Goal: Information Seeking & Learning: Learn about a topic

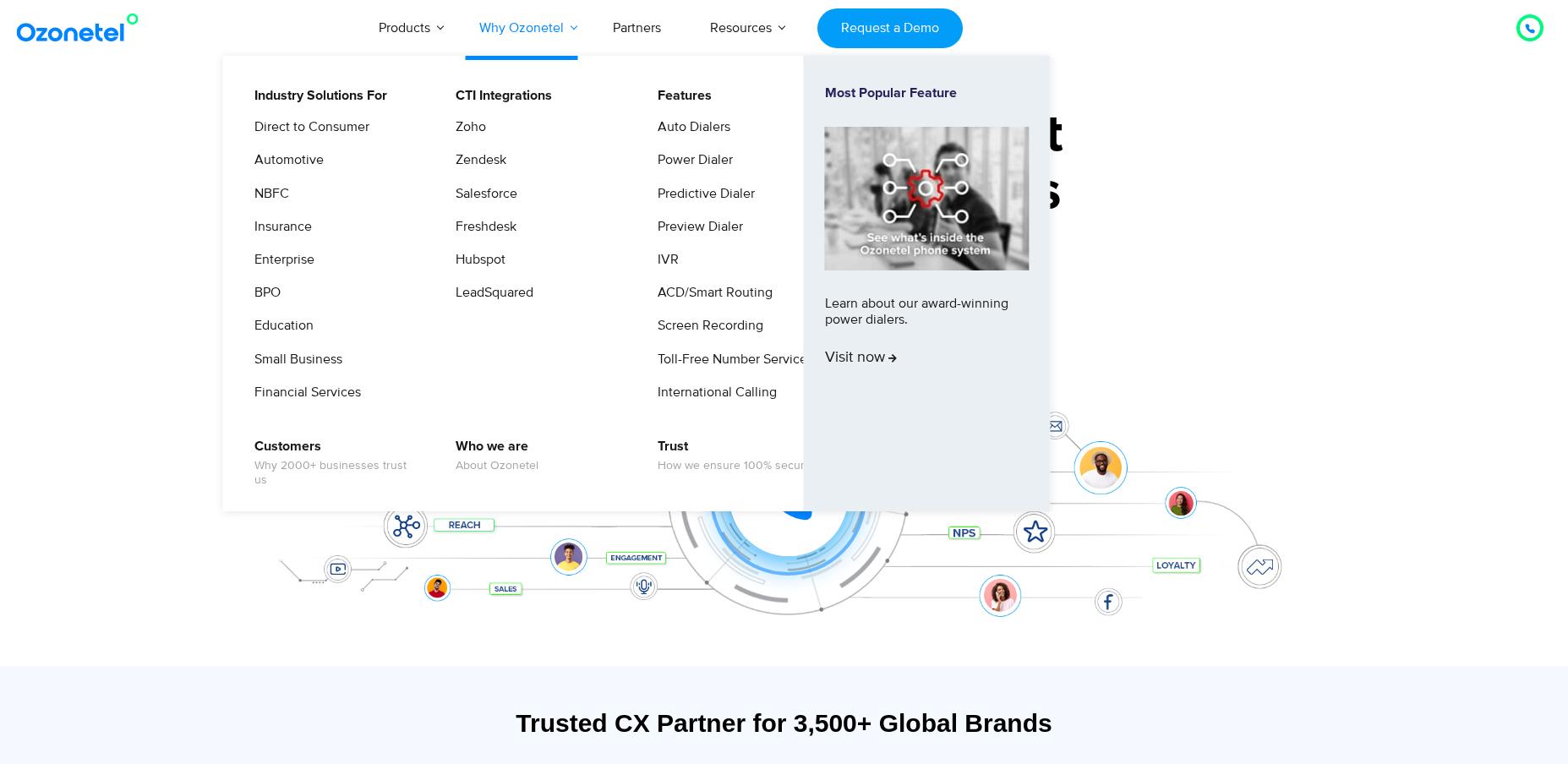
click at [532, 27] on link "Why Ozonetel" at bounding box center [522, 27] width 133 height 56
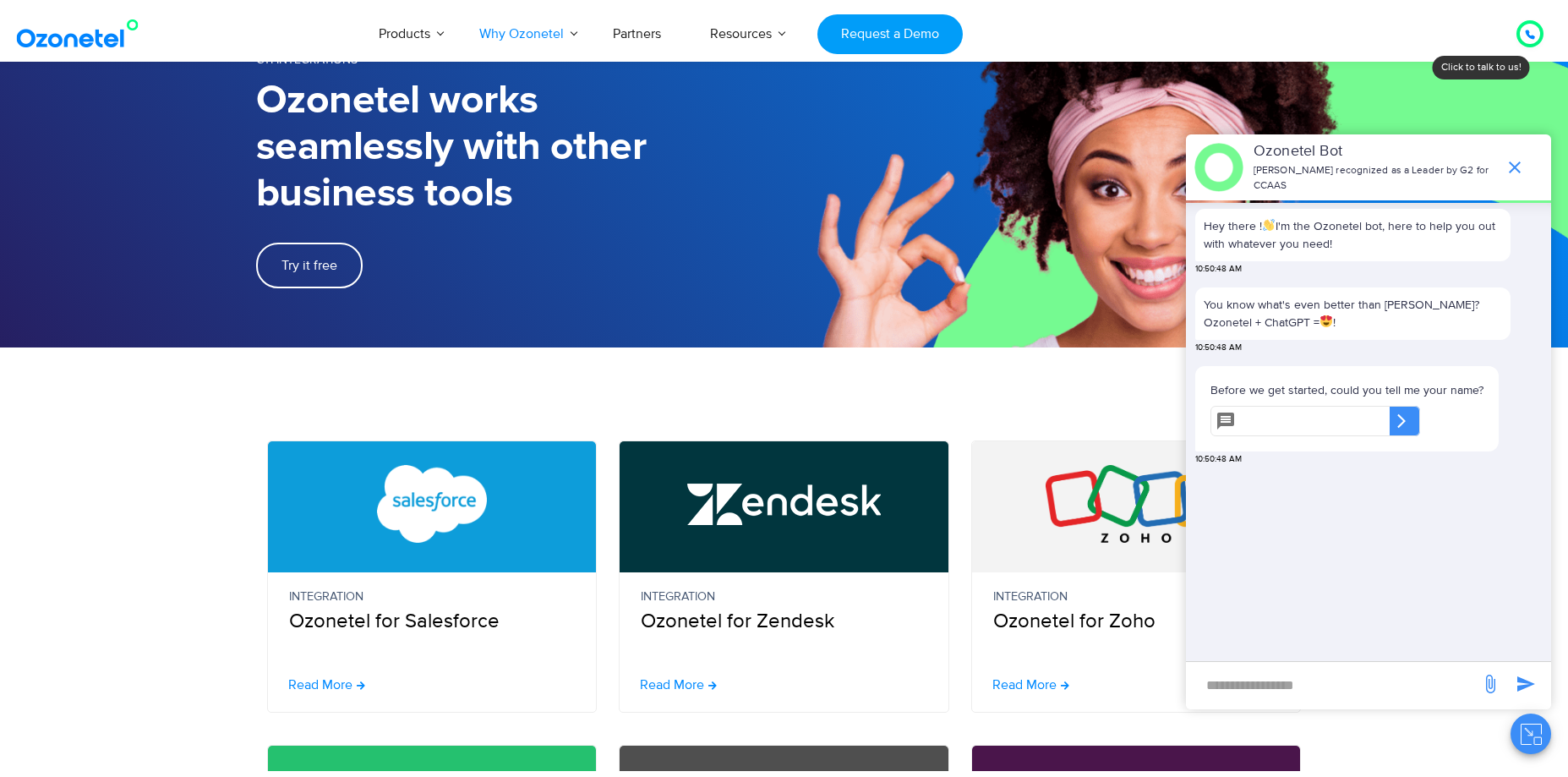
scroll to position [253, 0]
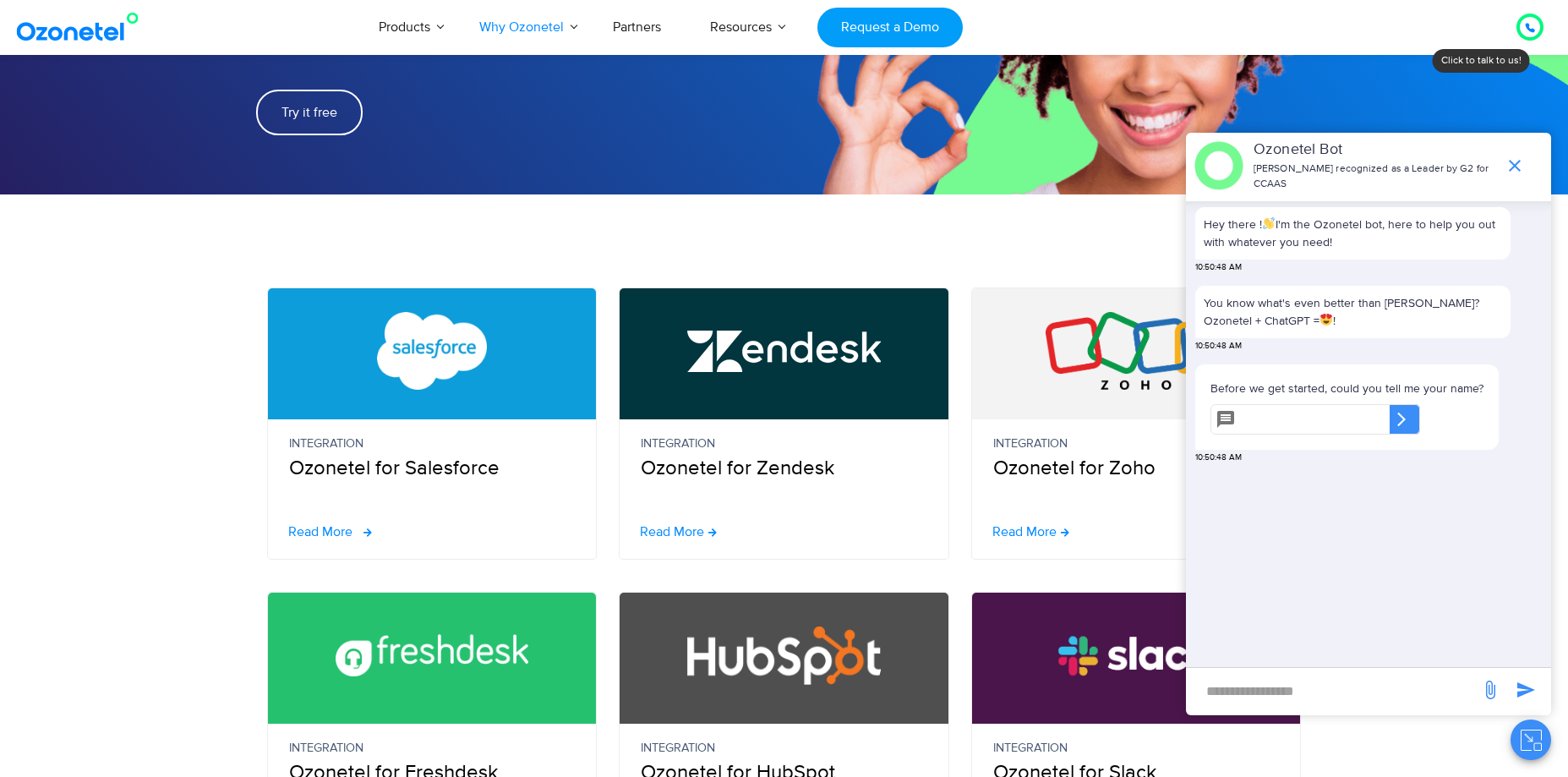
click at [314, 525] on span "Read More" at bounding box center [320, 532] width 64 height 14
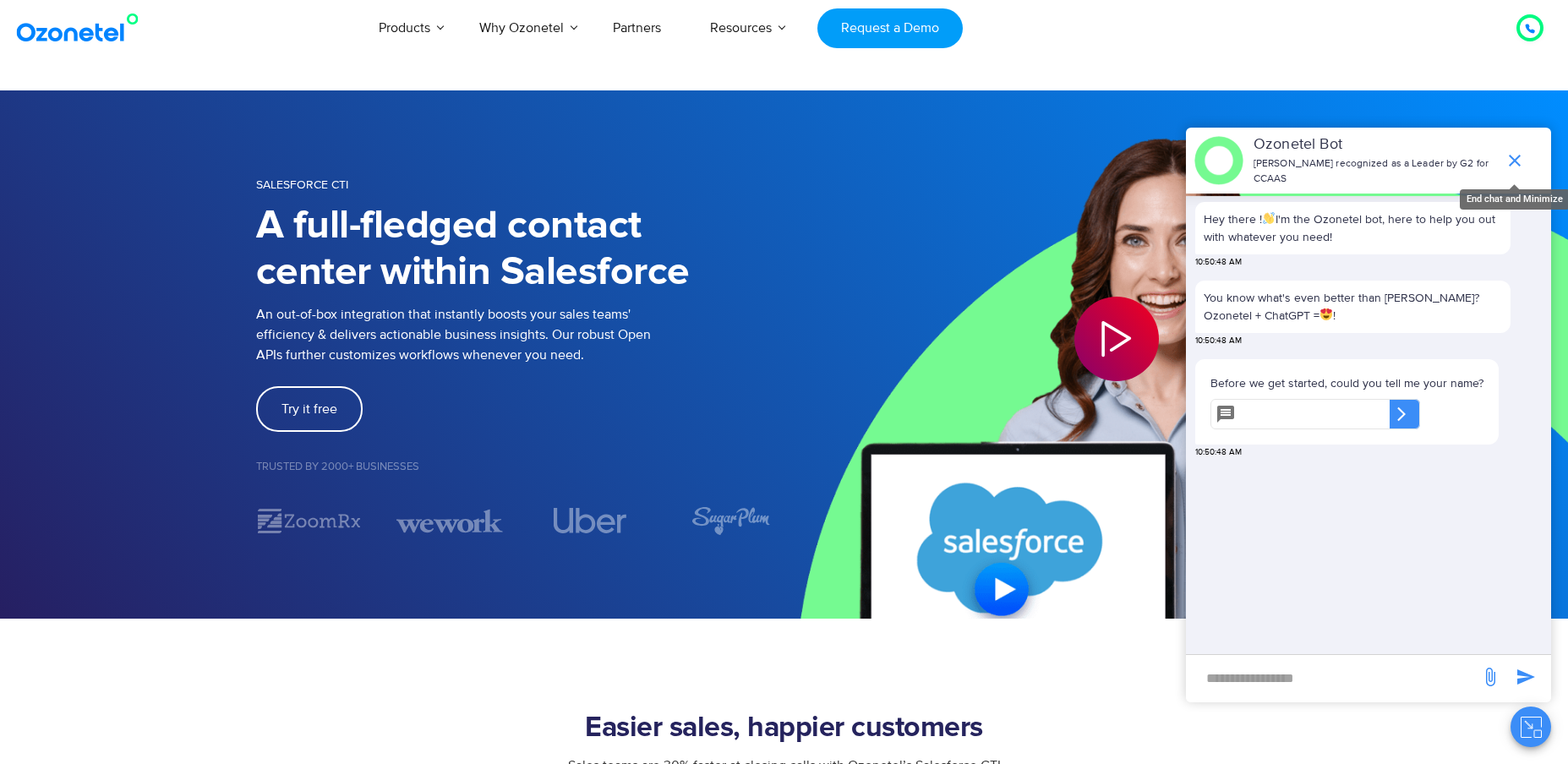
click at [1516, 152] on icon "end chat or minimize" at bounding box center [1515, 161] width 21 height 21
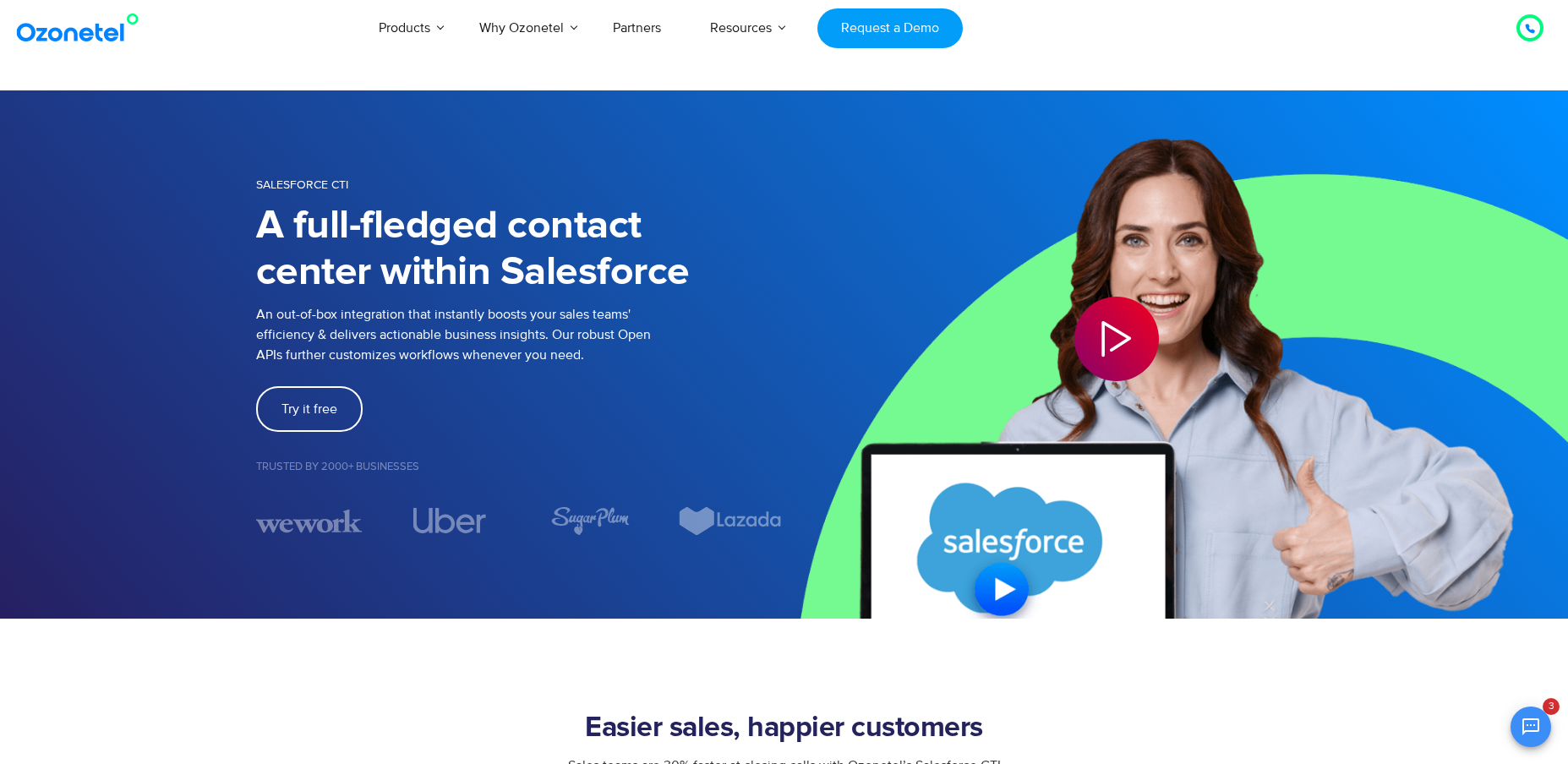
click at [1108, 336] on icon "Play Video" at bounding box center [1116, 339] width 85 height 85
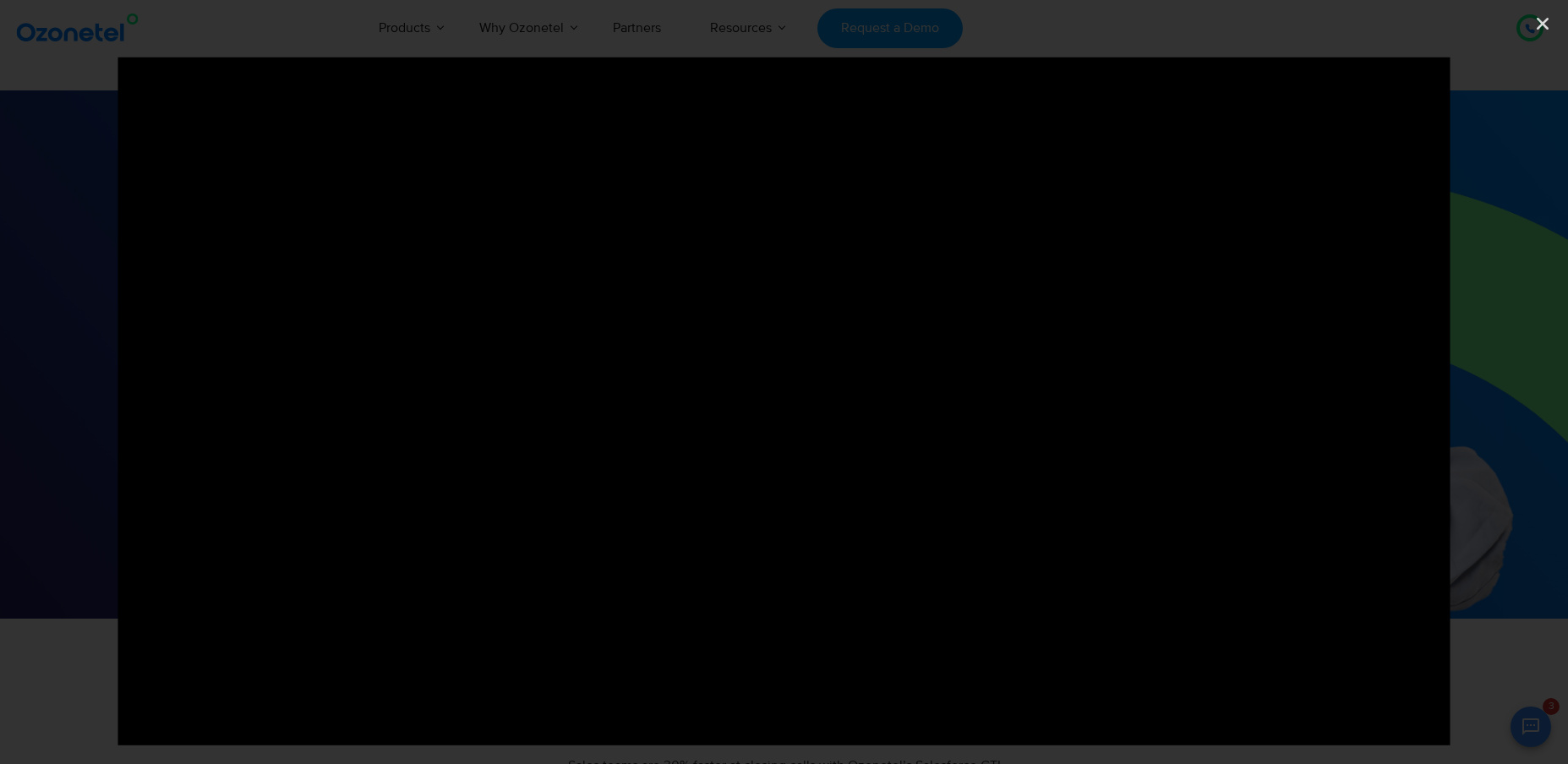
scroll to position [98, 0]
click at [1532, 25] on link "Close (Esc)" at bounding box center [1542, 24] width 26 height 26
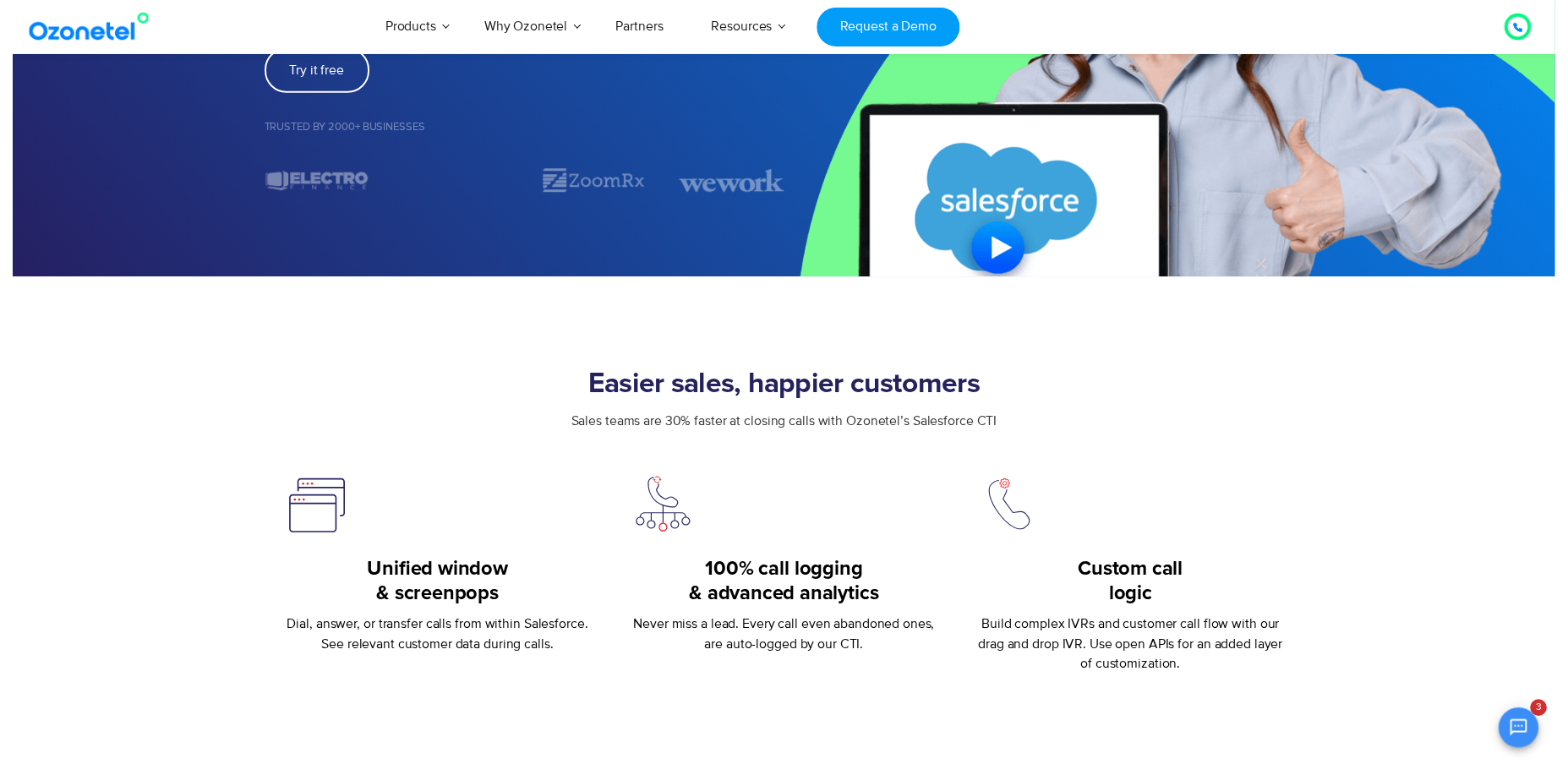
scroll to position [0, 0]
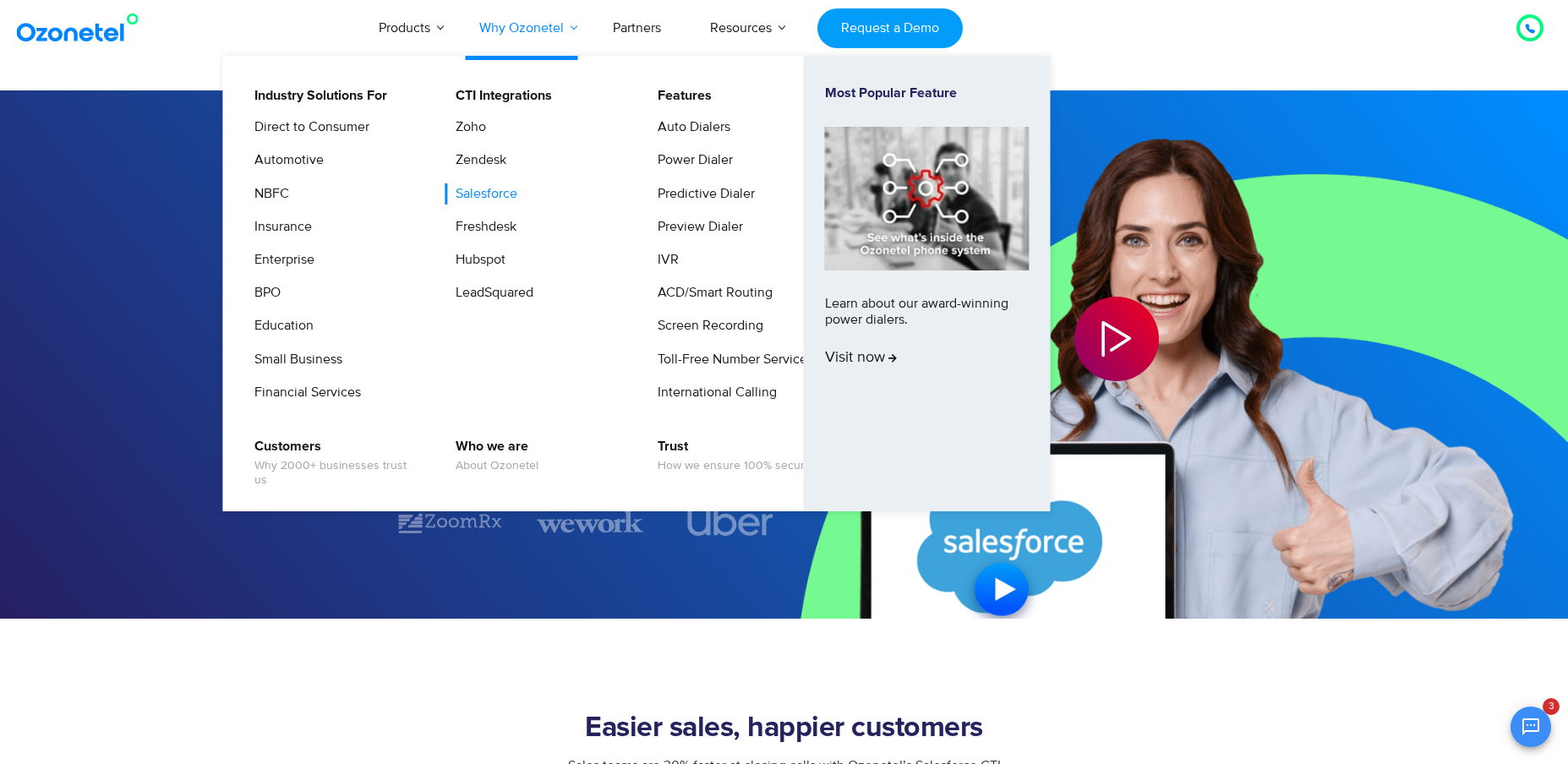
click at [551, 32] on link "Why Ozonetel" at bounding box center [522, 27] width 133 height 56
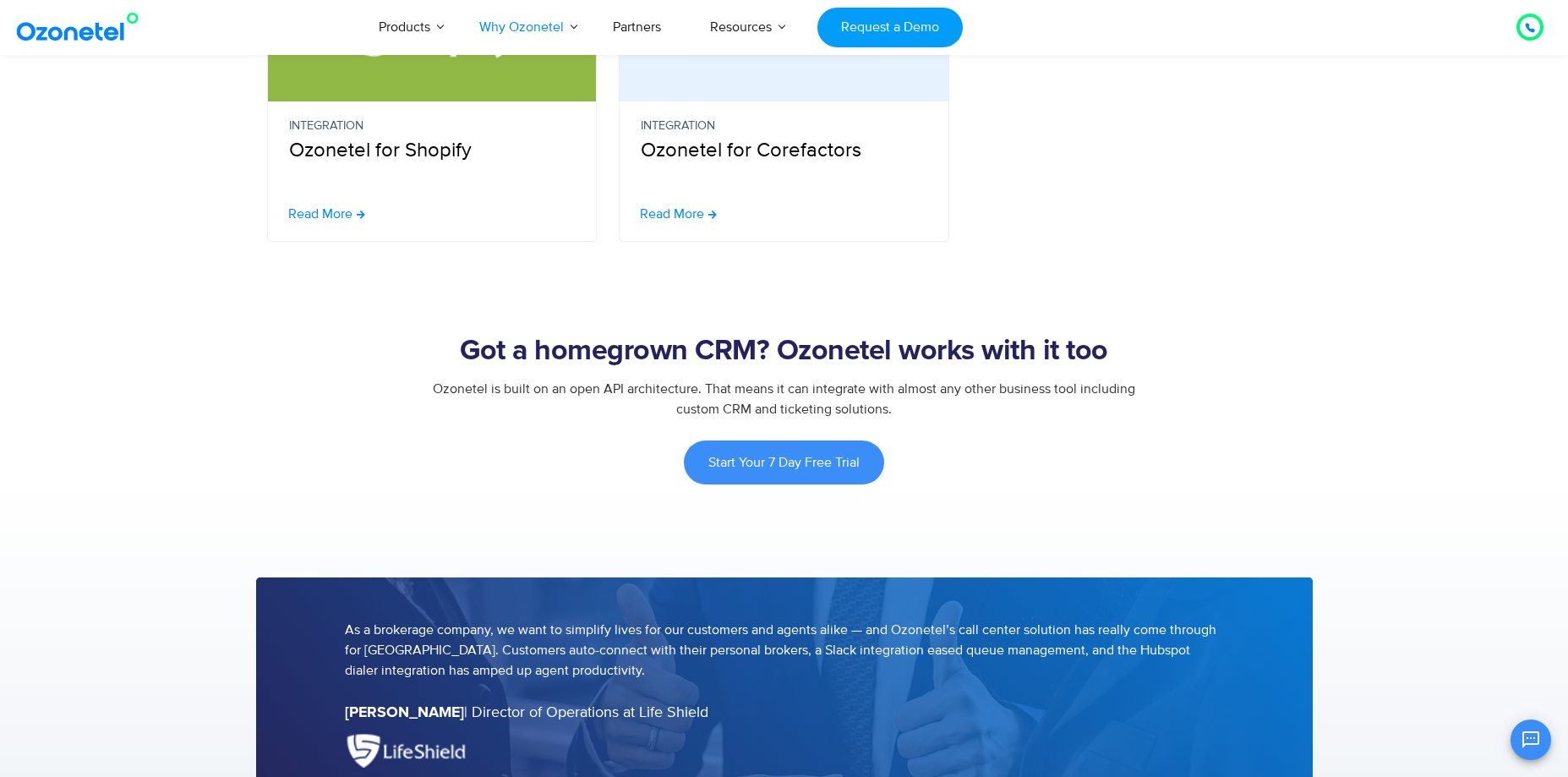
scroll to position [1183, 0]
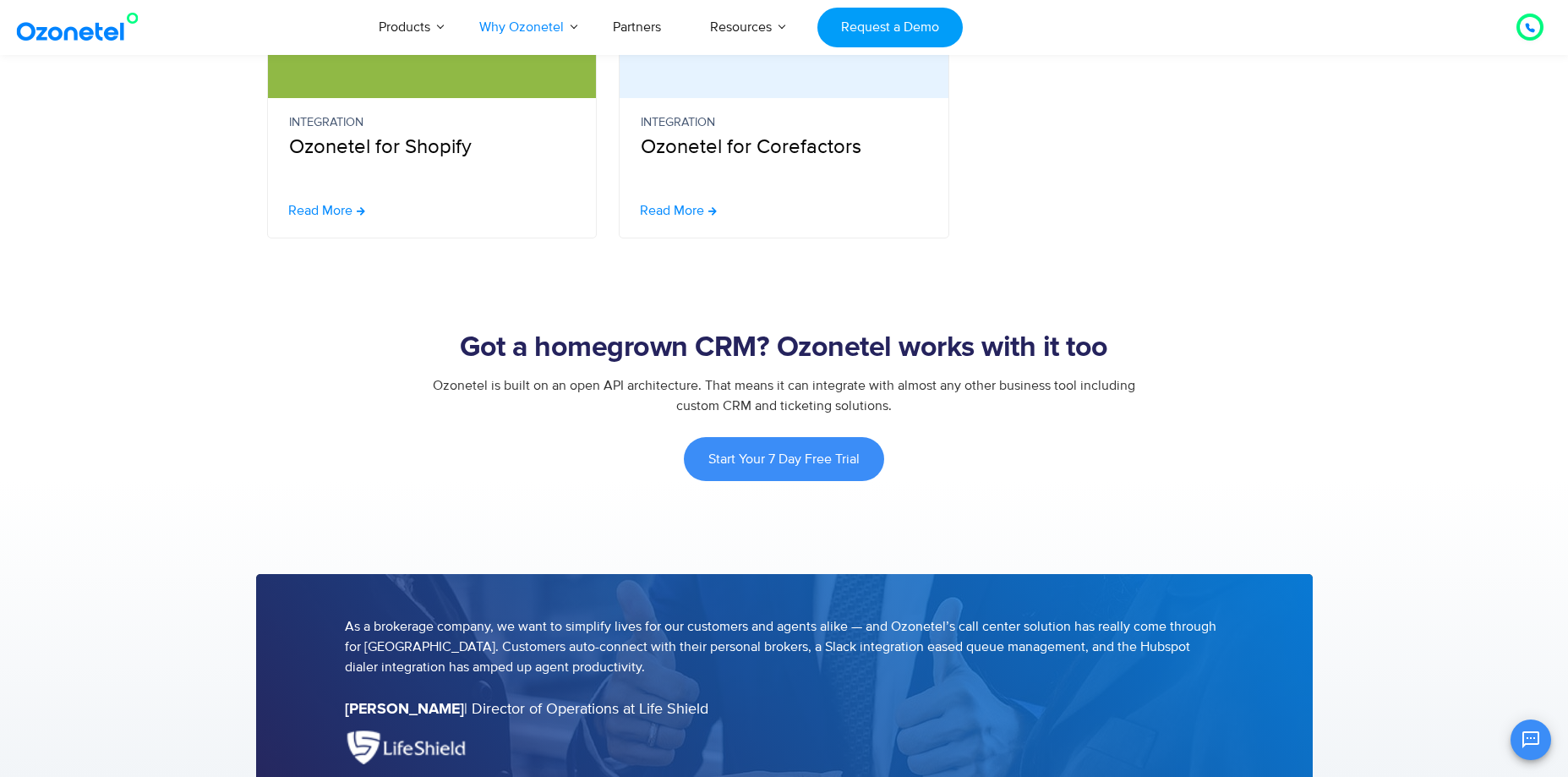
click at [458, 390] on span "Ozonetel is built on an open API architecture. That means it can integrate with…" at bounding box center [784, 395] width 702 height 37
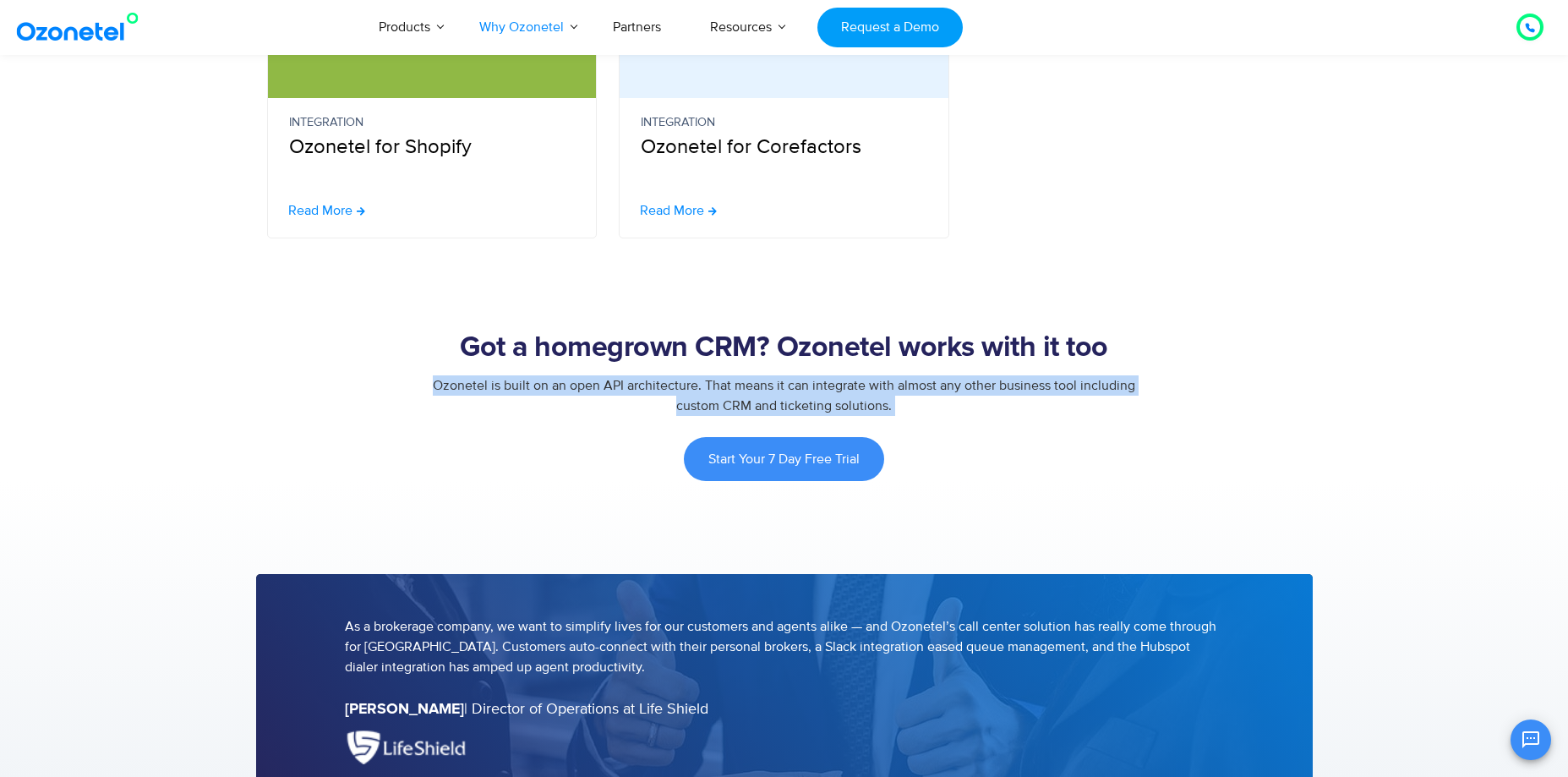
click at [458, 390] on span "Ozonetel is built on an open API architecture. That means it can integrate with…" at bounding box center [784, 395] width 702 height 37
copy div "Ozonetel is built on an open API architecture. That means it can integrate with…"
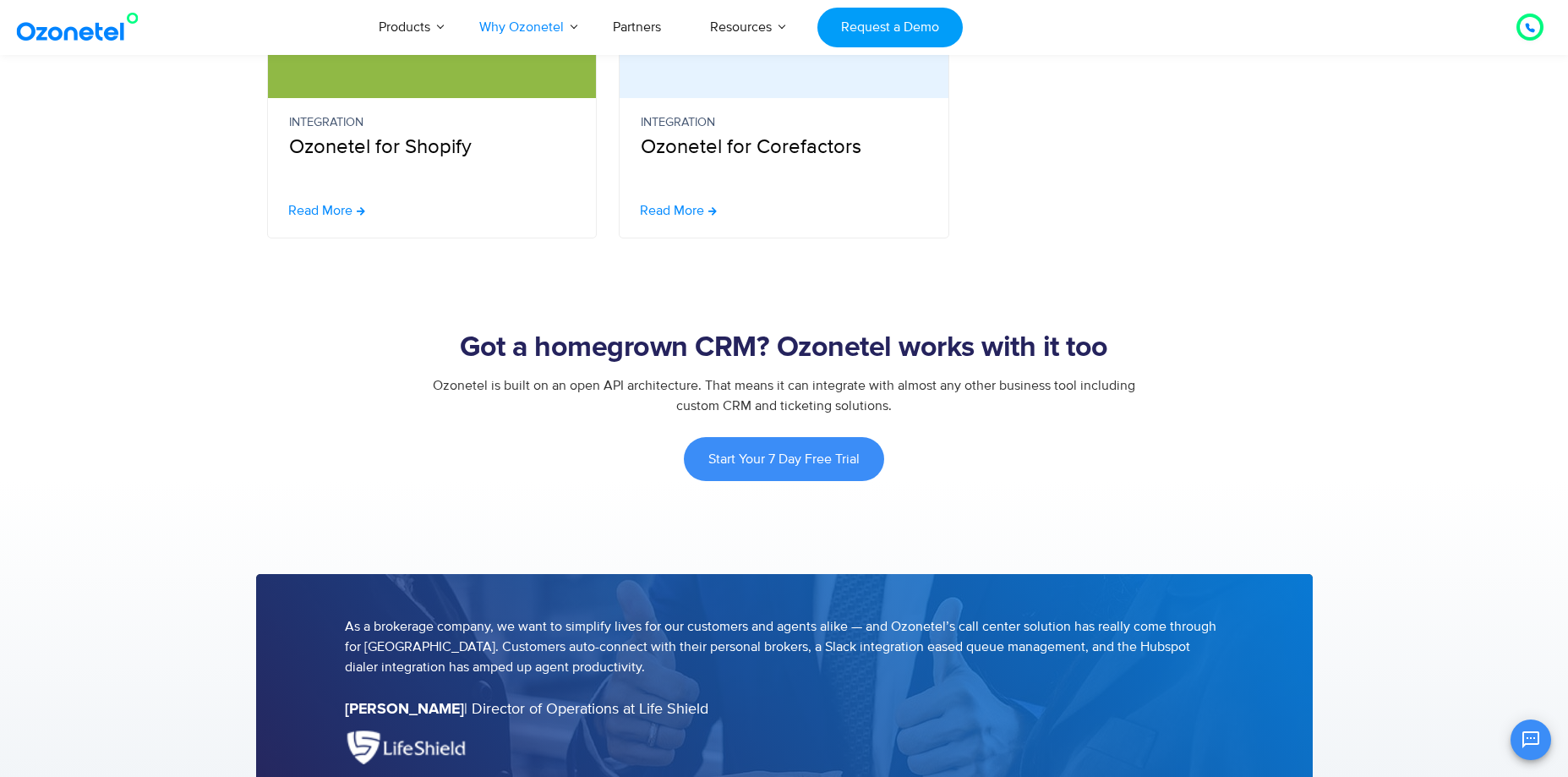
click at [611, 350] on h2 "Got a homegrown CRM? Ozonetel works with it too" at bounding box center [784, 348] width 1056 height 34
